Goal: Find specific page/section: Find specific page/section

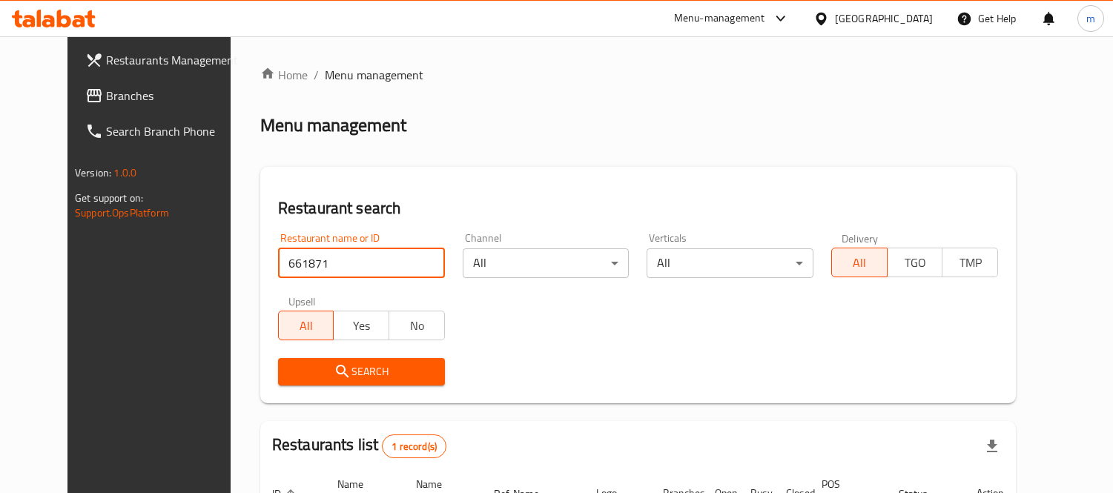
scroll to position [156, 0]
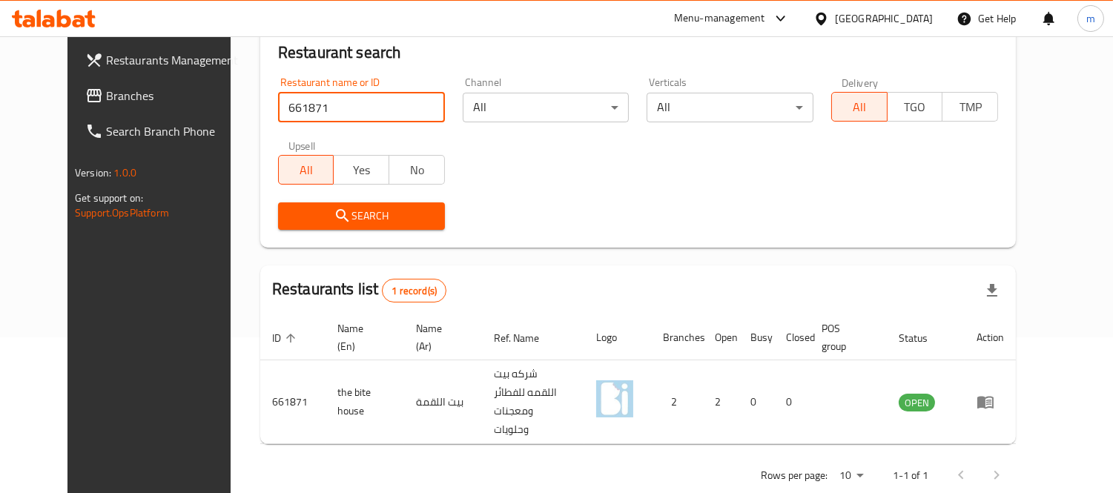
click at [907, 12] on div "[GEOGRAPHIC_DATA]" at bounding box center [884, 18] width 98 height 16
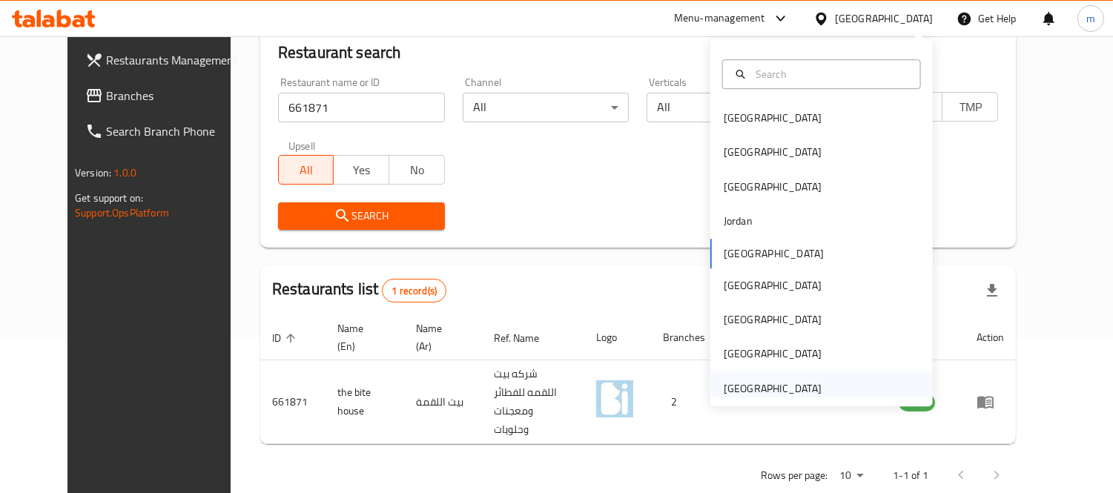
click at [788, 391] on div "[GEOGRAPHIC_DATA]" at bounding box center [773, 388] width 98 height 16
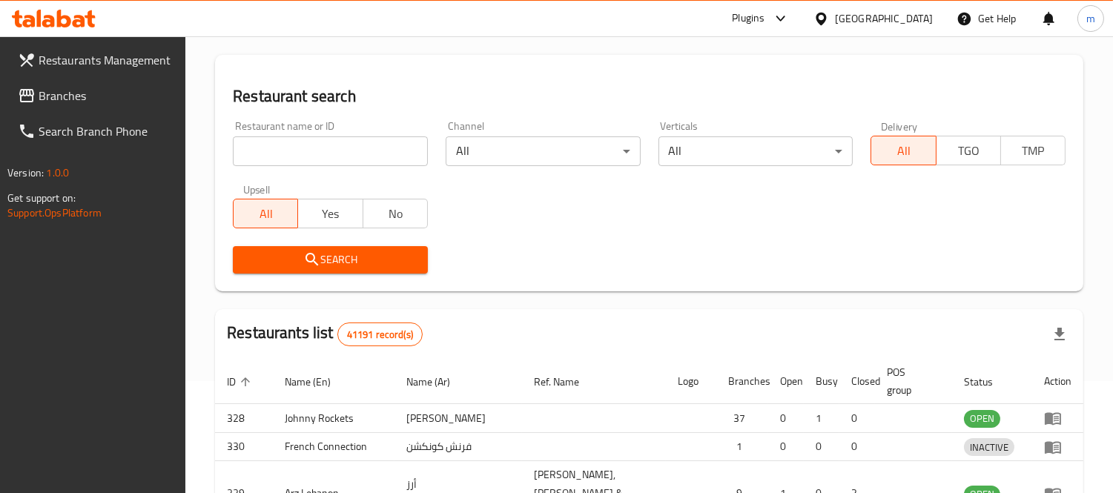
scroll to position [156, 0]
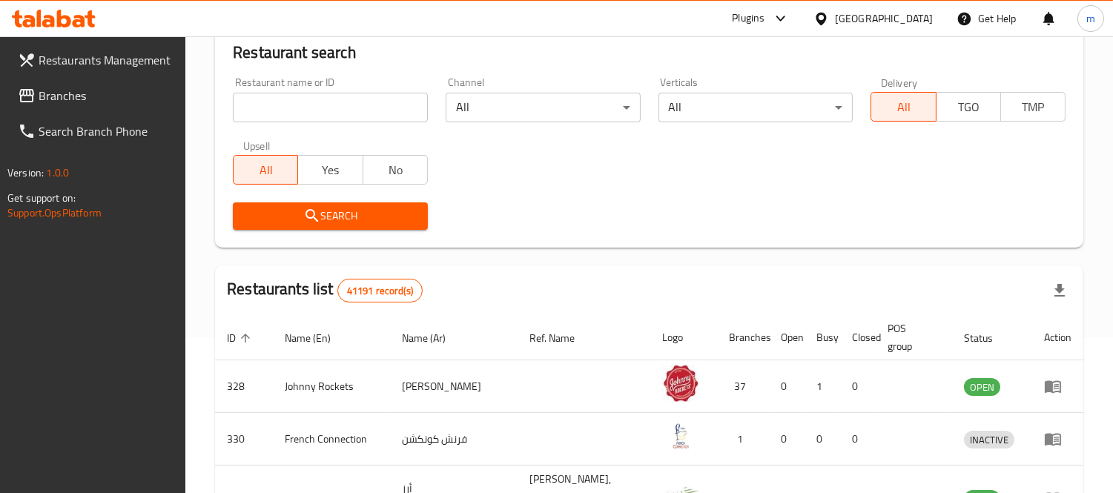
click at [79, 100] on span "Branches" at bounding box center [107, 96] width 136 height 18
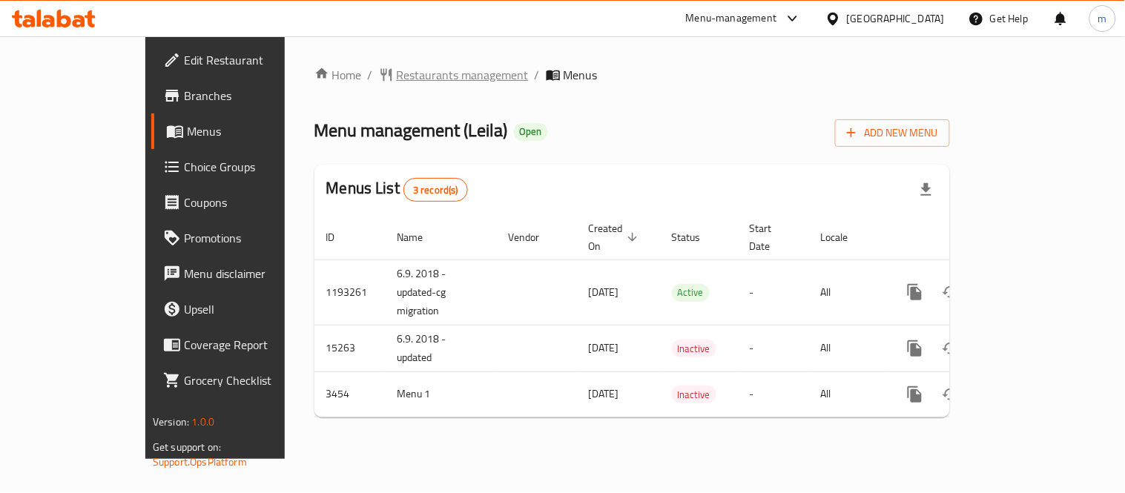
click at [397, 75] on span "Restaurants management" at bounding box center [463, 75] width 132 height 18
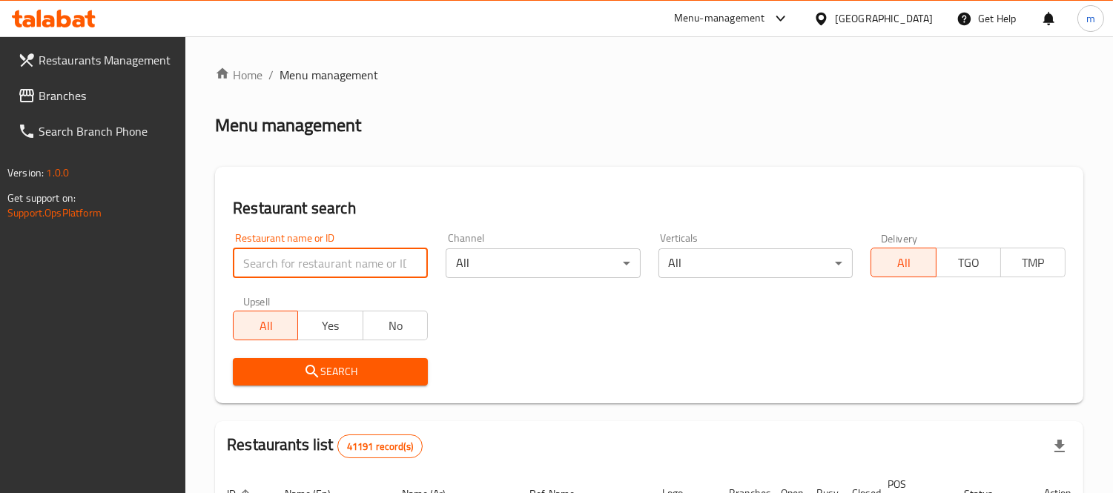
click at [359, 256] on input "search" at bounding box center [330, 263] width 195 height 30
paste input "2274"
type input "2274"
click button "Search" at bounding box center [330, 371] width 195 height 27
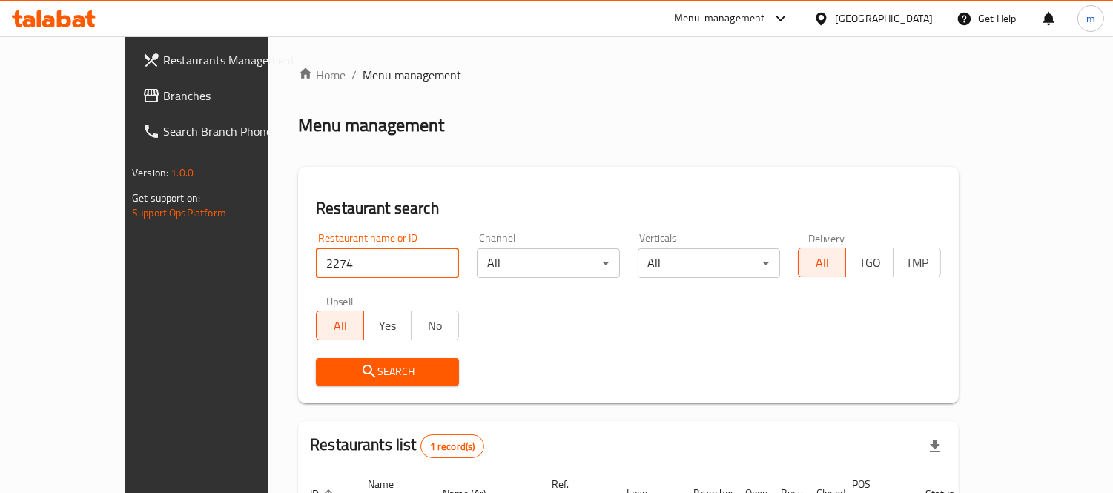
scroll to position [139, 0]
